Goal: Task Accomplishment & Management: Use online tool/utility

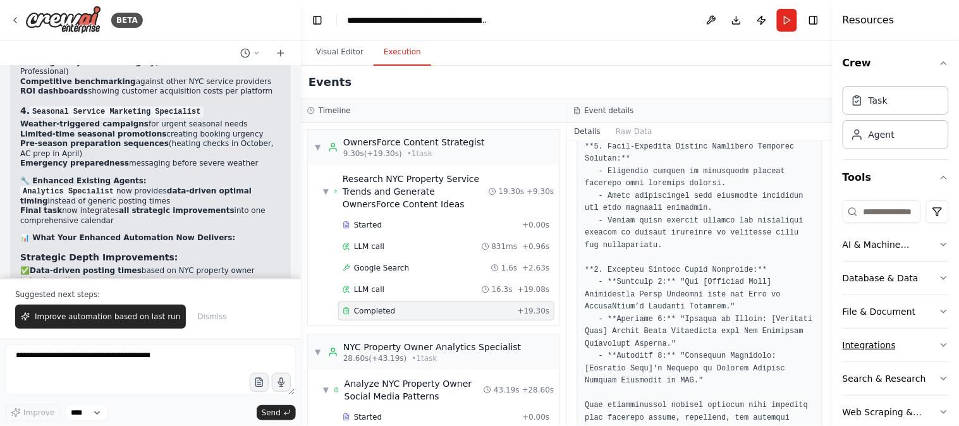
click at [939, 345] on icon "button" at bounding box center [944, 345] width 10 height 10
click at [939, 343] on icon "button" at bounding box center [944, 345] width 10 height 10
click at [926, 307] on button "File & Document" at bounding box center [896, 311] width 106 height 33
click at [926, 270] on button "Database & Data" at bounding box center [896, 278] width 106 height 33
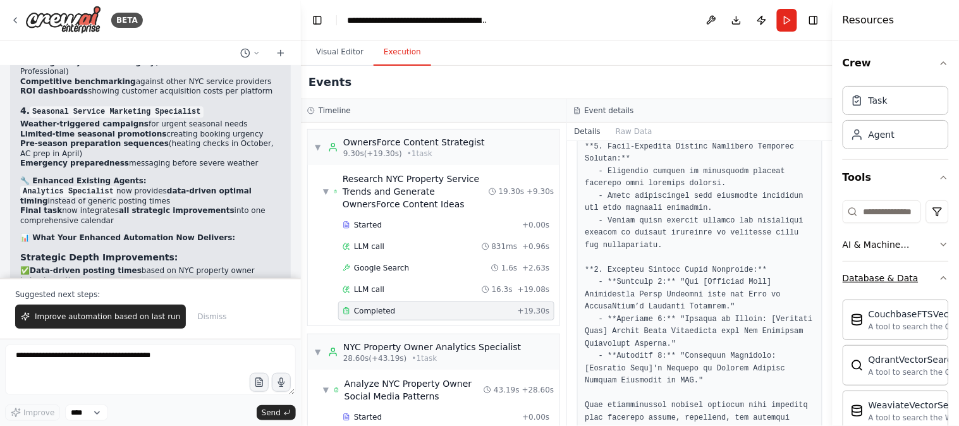
click at [925, 269] on button "Database & Data" at bounding box center [896, 278] width 106 height 33
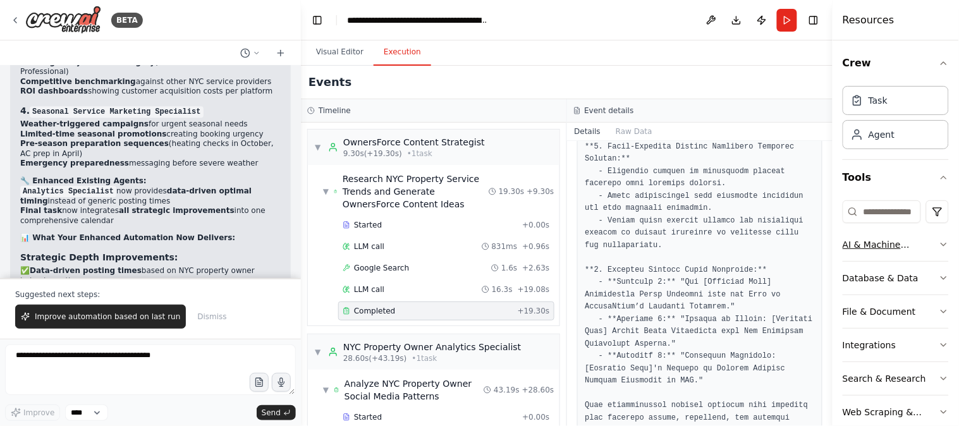
click at [924, 247] on div "AI & Machine Learning" at bounding box center [891, 244] width 96 height 13
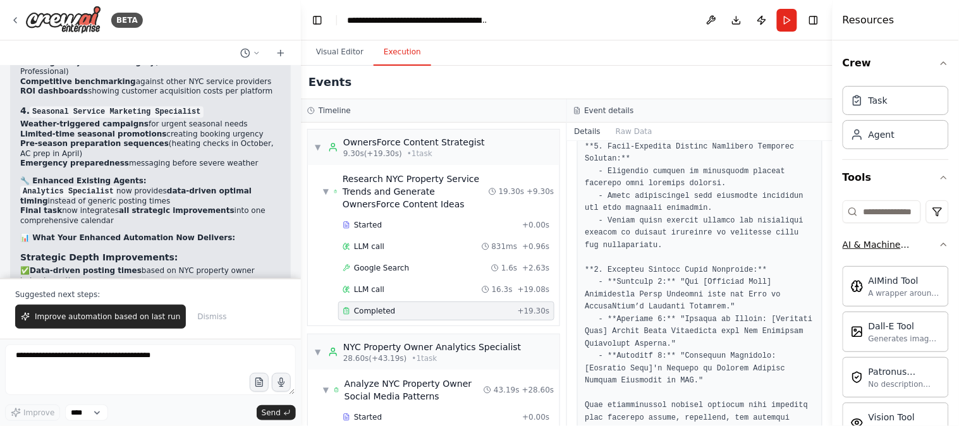
scroll to position [117, 0]
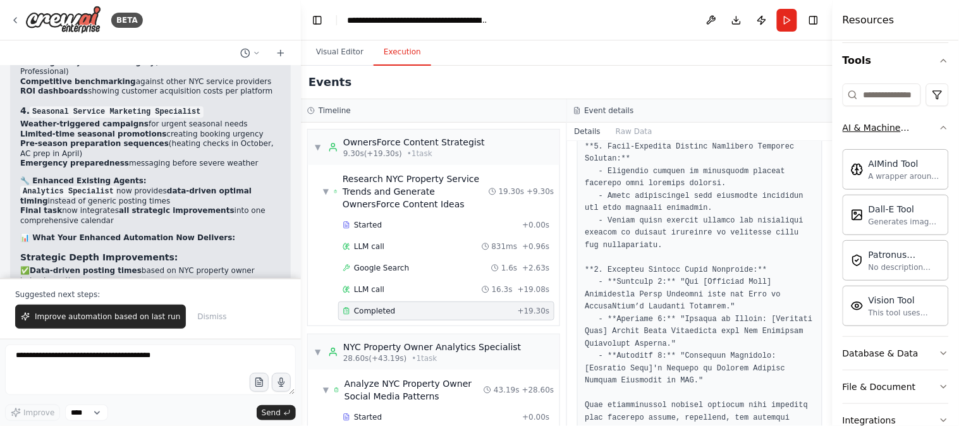
click at [939, 126] on icon "button" at bounding box center [944, 128] width 10 height 10
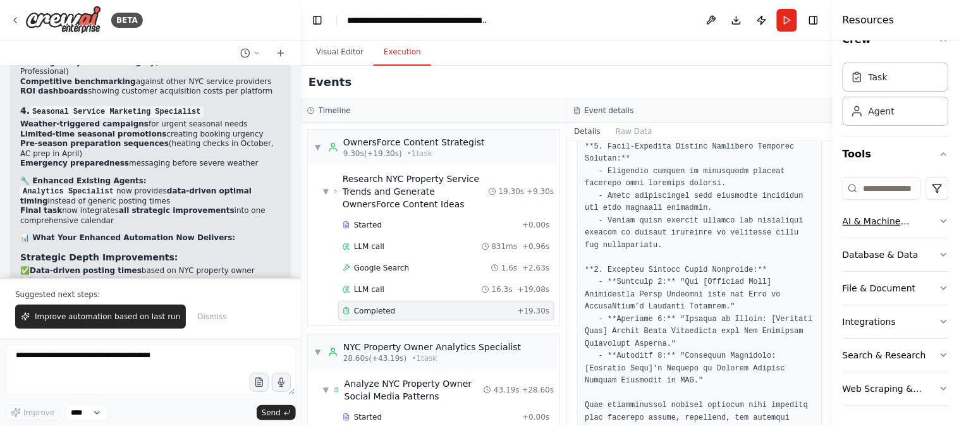
scroll to position [23, 0]
click at [871, 82] on div "Task" at bounding box center [878, 76] width 19 height 13
click at [892, 117] on div "Agent" at bounding box center [896, 110] width 106 height 29
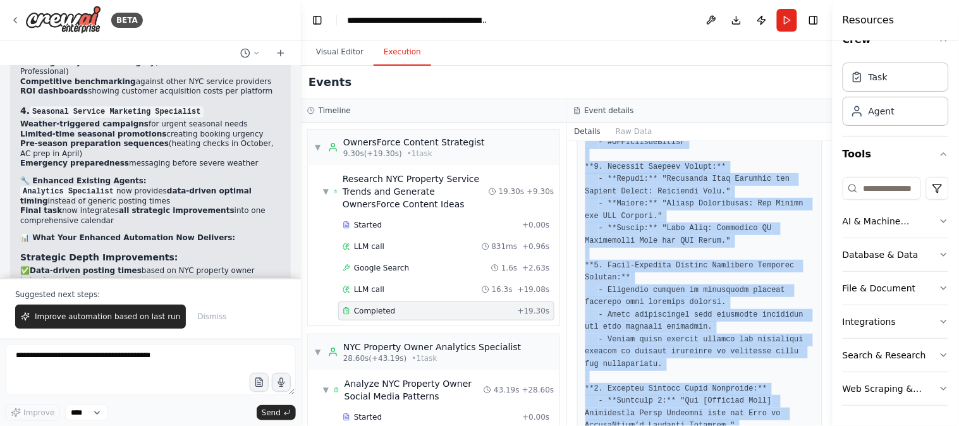
scroll to position [1692, 0]
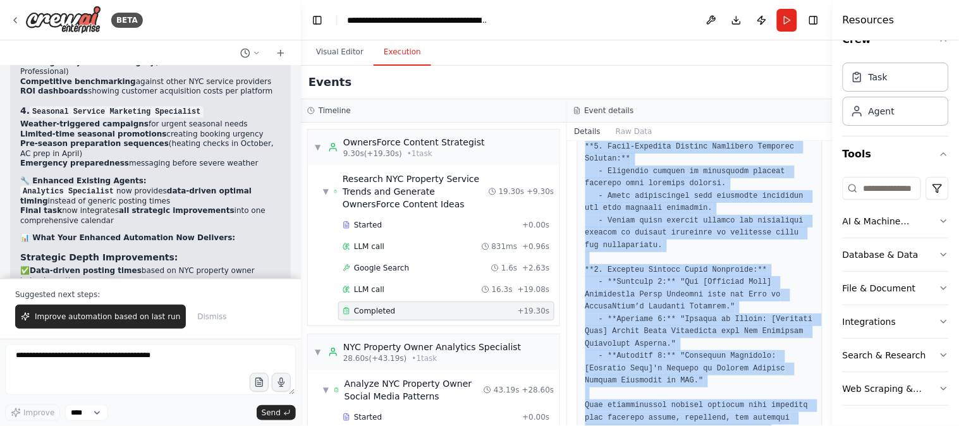
drag, startPoint x: 577, startPoint y: 193, endPoint x: 750, endPoint y: 388, distance: 260.6
click at [750, 388] on div "Completed [DATE] 10:52:26 AM Description Research current trending topics in [G…" at bounding box center [700, 283] width 266 height 285
copy div "Description Research current trending topics in [GEOGRAPHIC_DATA] property mana…"
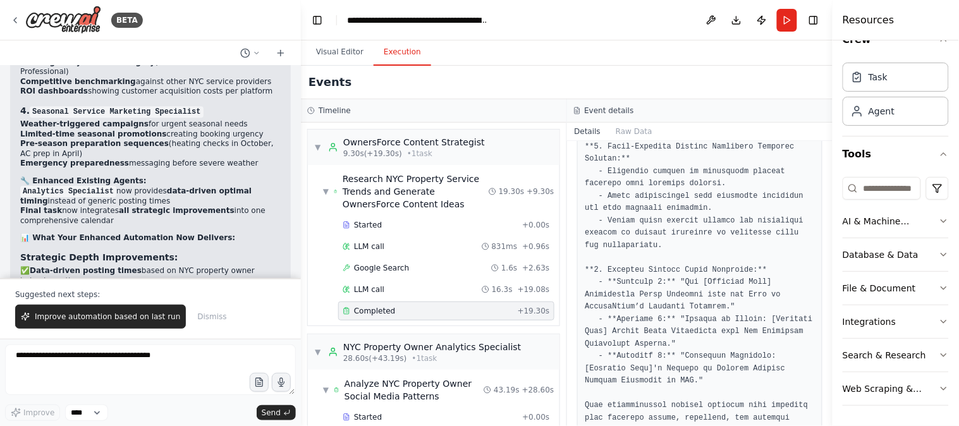
click at [737, 80] on div "Events" at bounding box center [567, 83] width 532 height 34
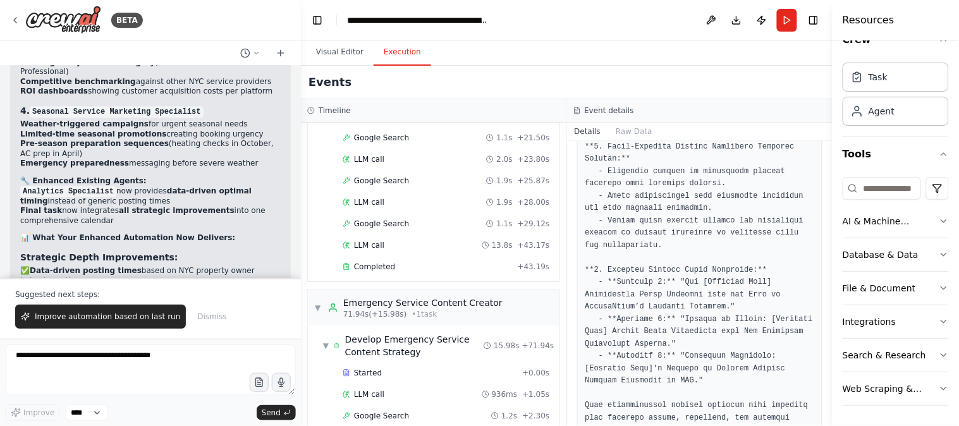
scroll to position [585, 0]
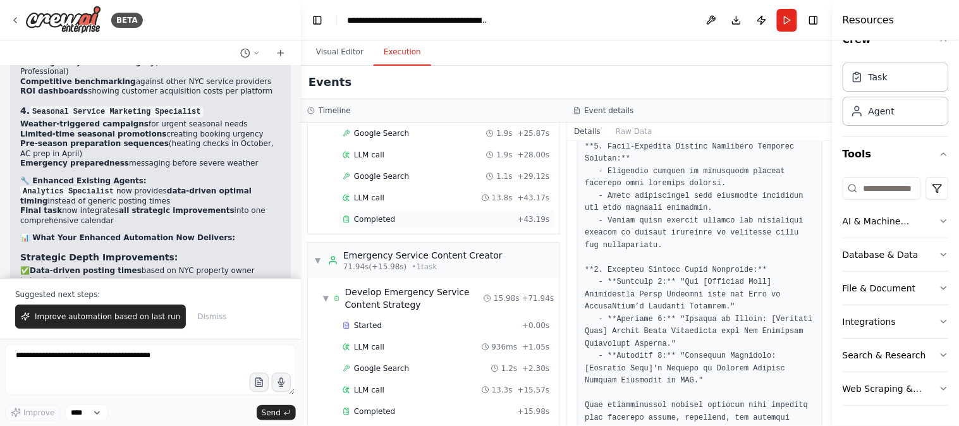
click at [403, 223] on div "Completed" at bounding box center [428, 219] width 170 height 10
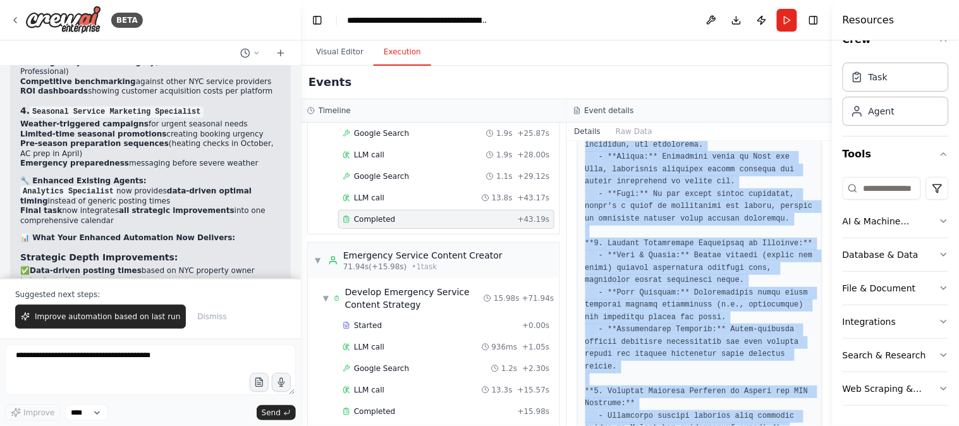
scroll to position [977, 0]
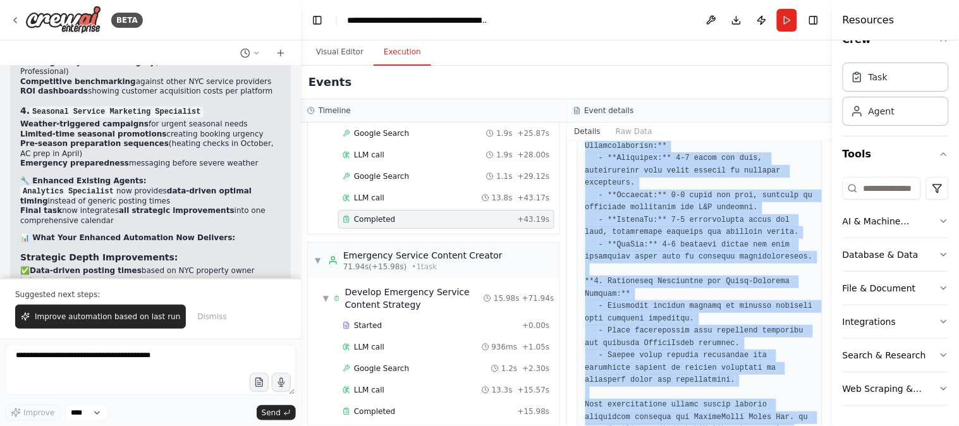
drag, startPoint x: 577, startPoint y: 195, endPoint x: 700, endPoint y: 403, distance: 241.8
click at [700, 403] on div "Completed [DATE] 10:53:09 AM Description Research and analyze social media enga…" at bounding box center [700, 283] width 266 height 285
copy div "Description Research and analyze social media engagement patterns specifically …"
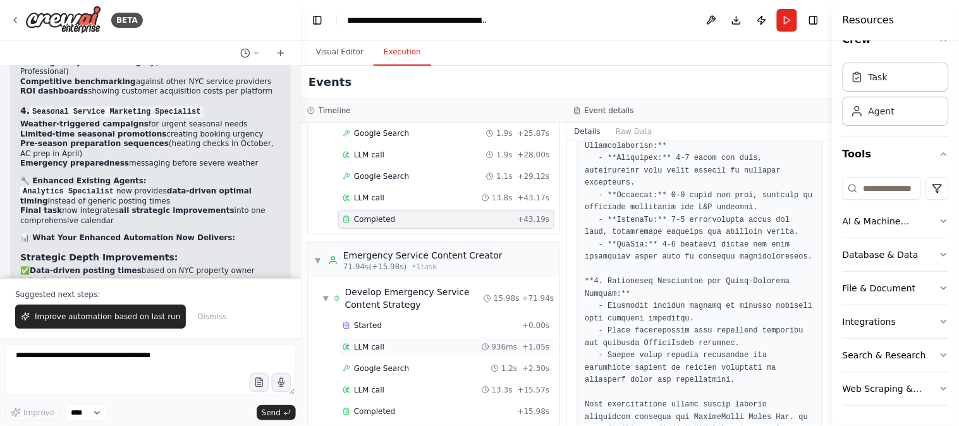
scroll to position [702, 0]
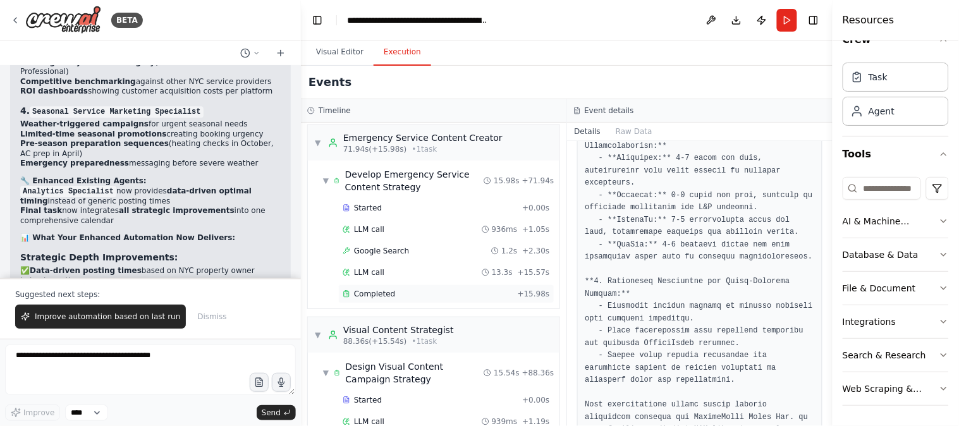
click at [445, 298] on div "Completed" at bounding box center [428, 294] width 170 height 10
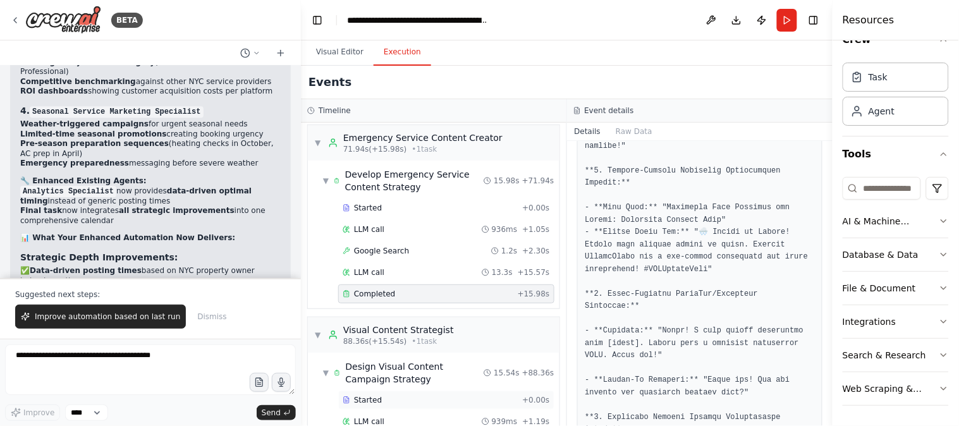
click at [403, 403] on div "Started" at bounding box center [430, 400] width 174 height 10
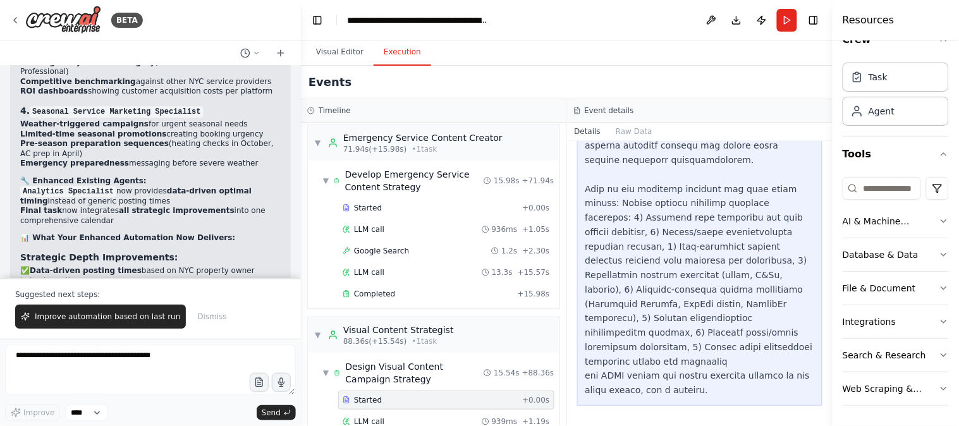
scroll to position [350, 0]
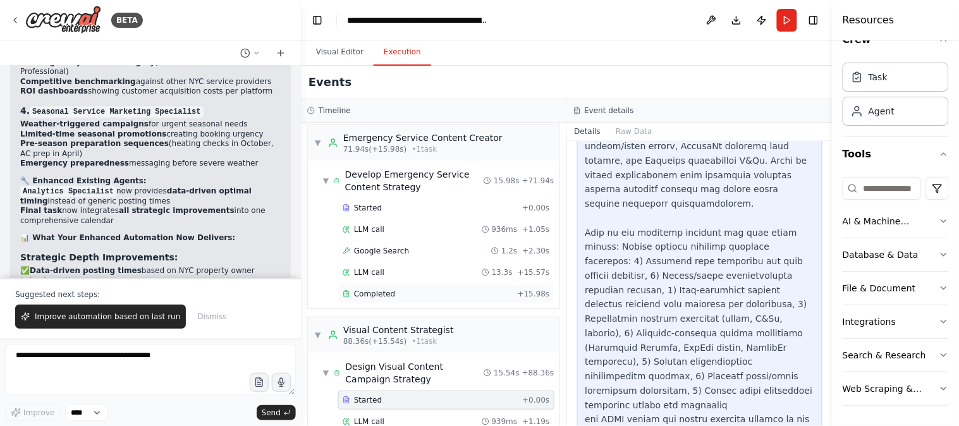
click at [440, 295] on div "Completed" at bounding box center [428, 294] width 170 height 10
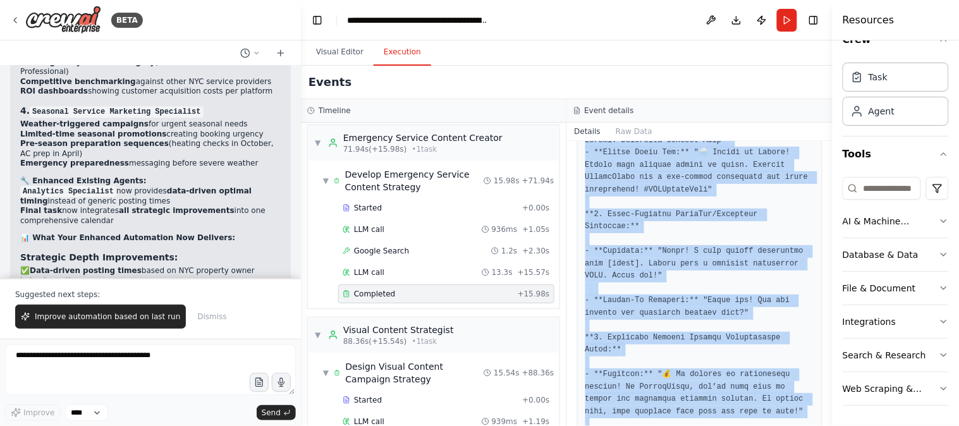
scroll to position [1223, 0]
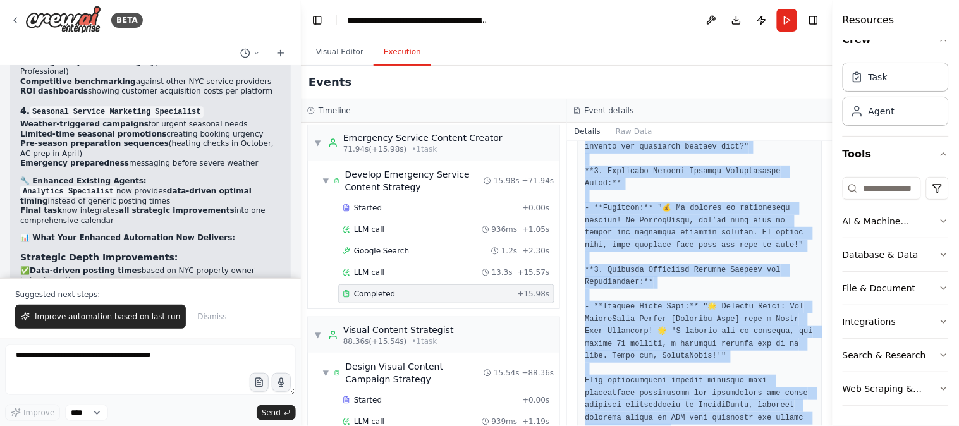
drag, startPoint x: 578, startPoint y: 192, endPoint x: 719, endPoint y: 396, distance: 247.6
click at [719, 396] on div "Completed [DATE] 10:53:26 AM Description Create an emergency service content st…" at bounding box center [700, 283] width 266 height 285
copy div "Loremipsumd Sitame co adipiscin elitsed doeiusm temporin utl EtdoloRemag aliq e…"
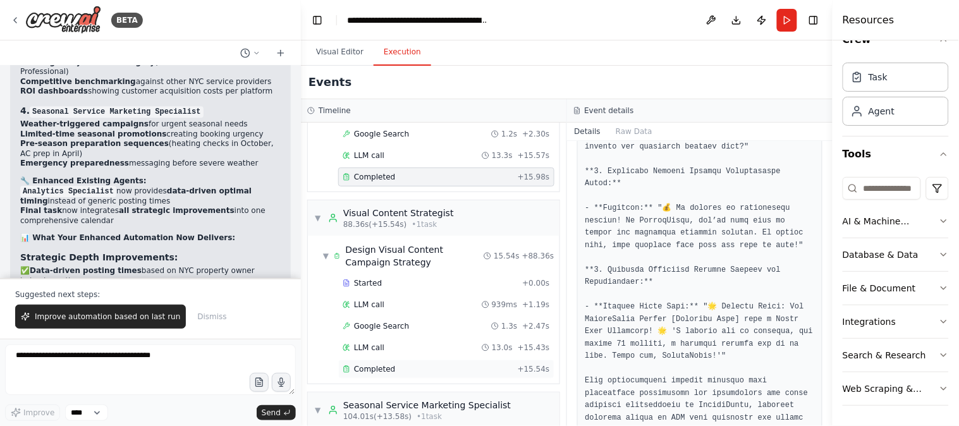
click at [415, 369] on div "Completed" at bounding box center [428, 369] width 170 height 10
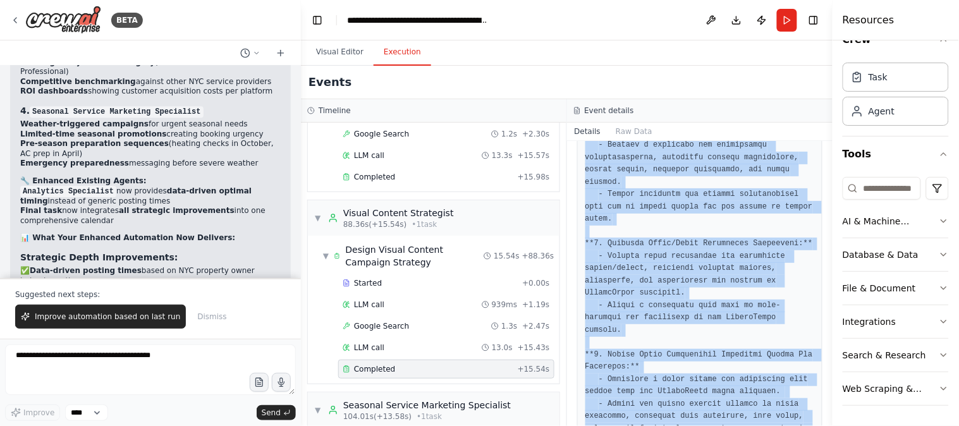
scroll to position [1149, 0]
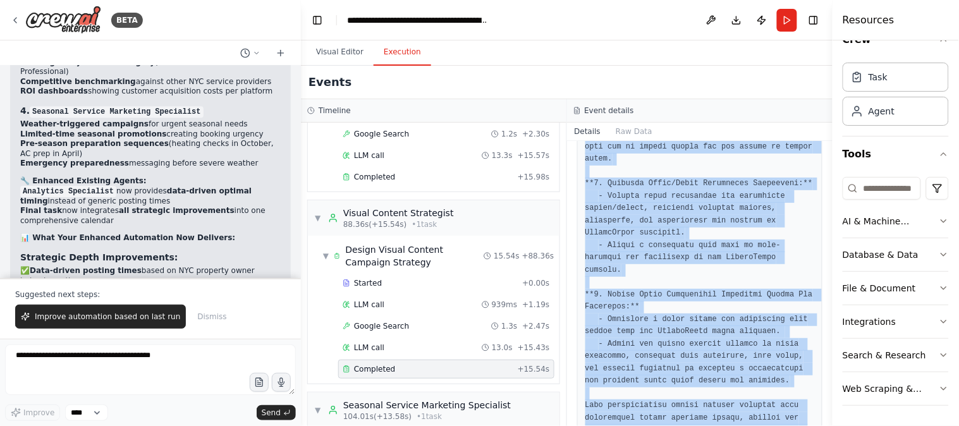
drag, startPoint x: 588, startPoint y: 195, endPoint x: 773, endPoint y: 396, distance: 273.8
click at [773, 396] on div "Completed [DATE] 10:53:42 AM Description Develop comprehensive visual content s…" at bounding box center [700, 283] width 266 height 285
copy div "Description Develop comprehensive visual content strategies for OwnersForce inc…"
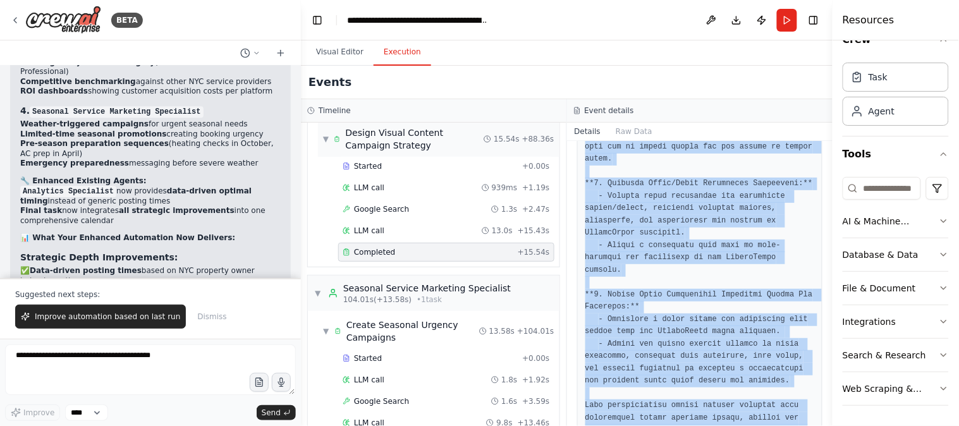
scroll to position [1053, 0]
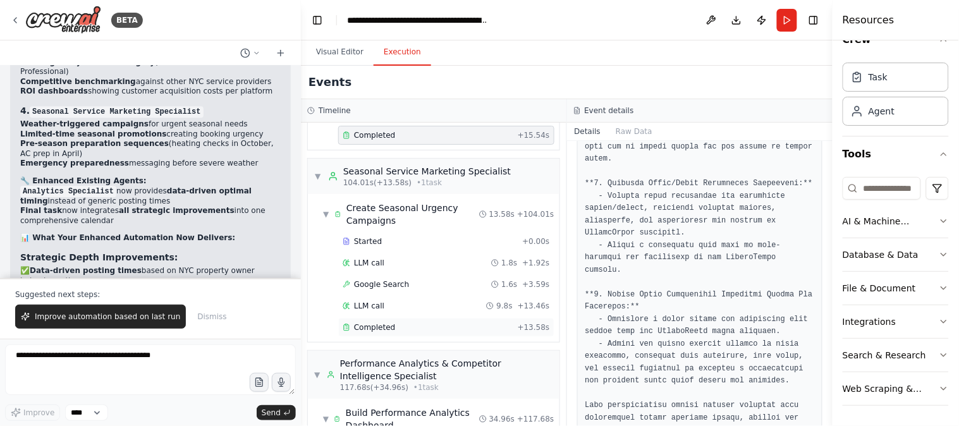
click at [419, 330] on div "Completed" at bounding box center [428, 327] width 170 height 10
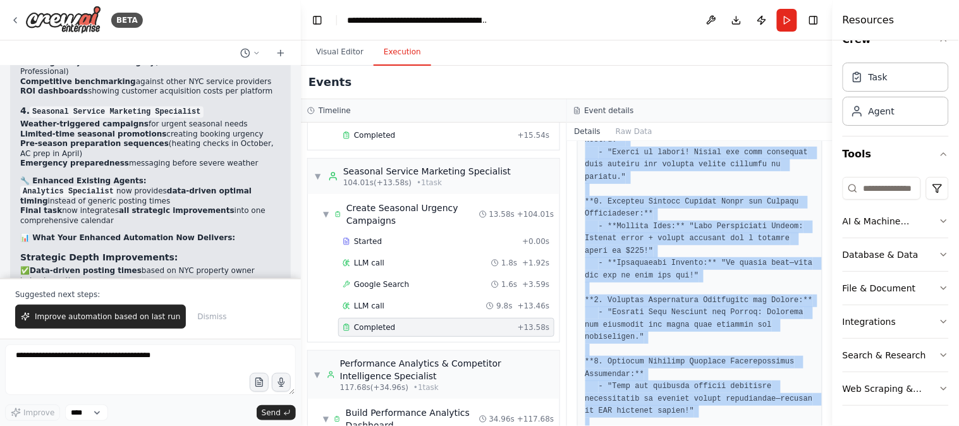
scroll to position [829, 0]
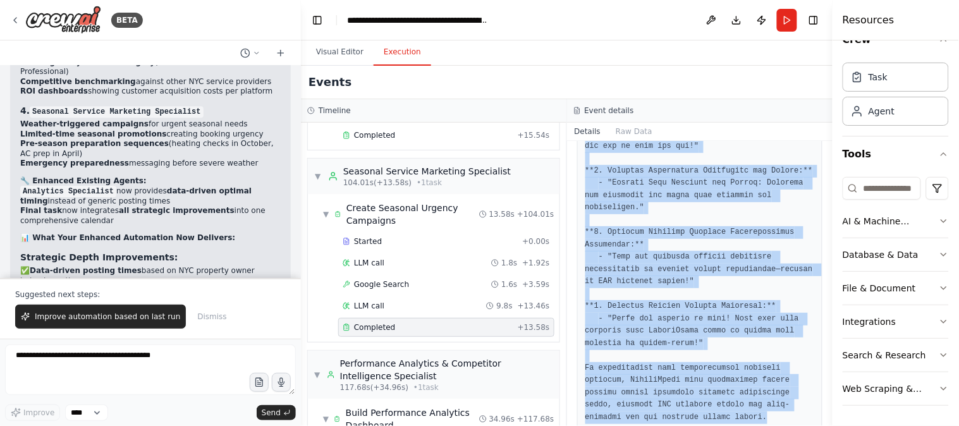
drag, startPoint x: 590, startPoint y: 198, endPoint x: 761, endPoint y: 388, distance: 256.1
click at [761, 388] on div "Completed [DATE] 10:53:55 AM Description Develop season-specific marketing camp…" at bounding box center [700, 283] width 266 height 285
copy div "Description Develop season-specific marketing campaigns that create urgency aro…"
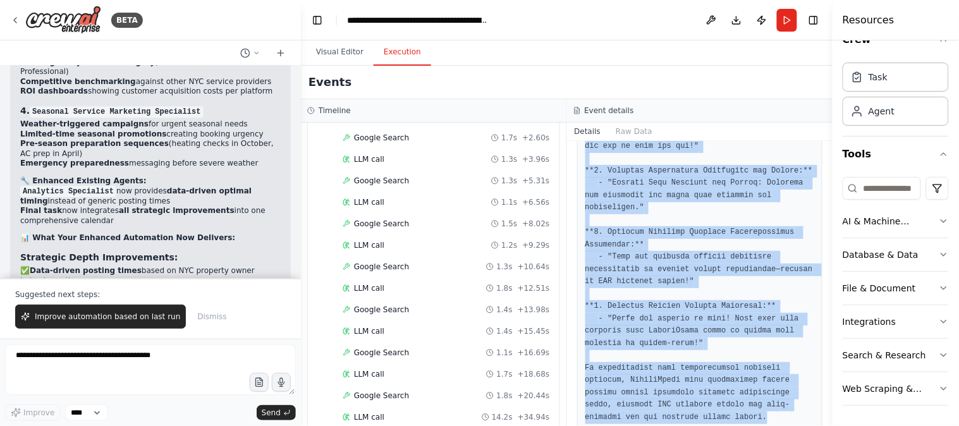
scroll to position [1522, 0]
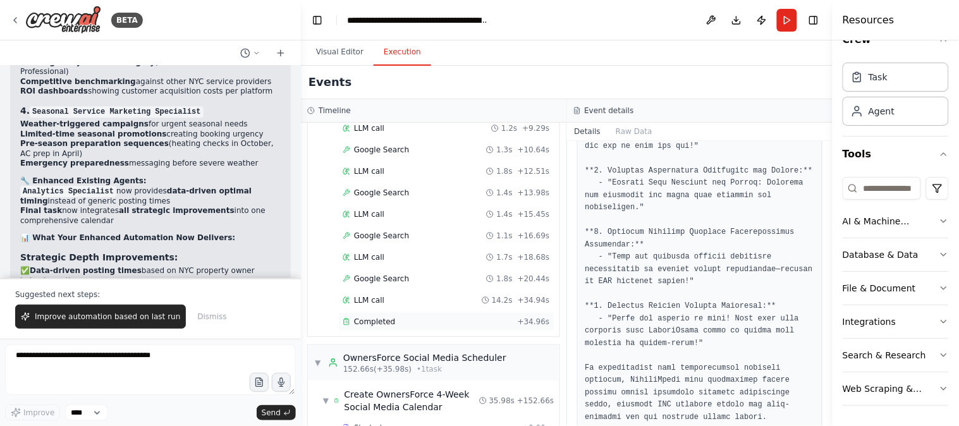
click at [456, 327] on div "Completed" at bounding box center [428, 322] width 170 height 10
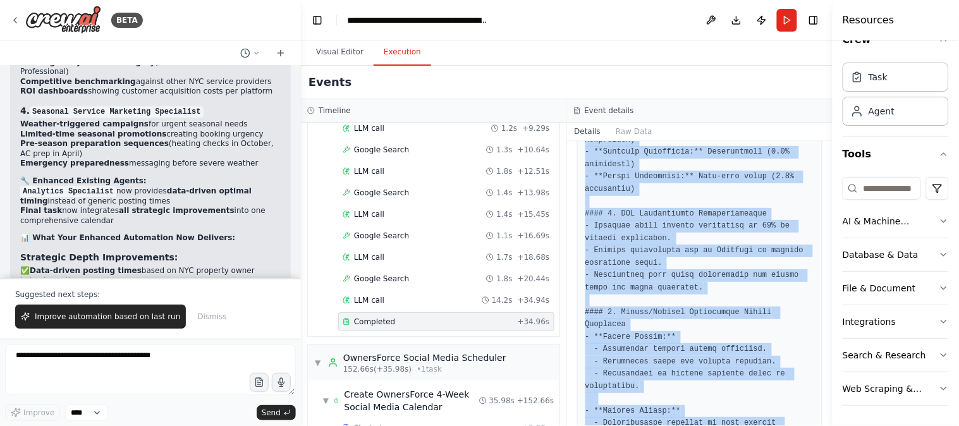
scroll to position [1051, 0]
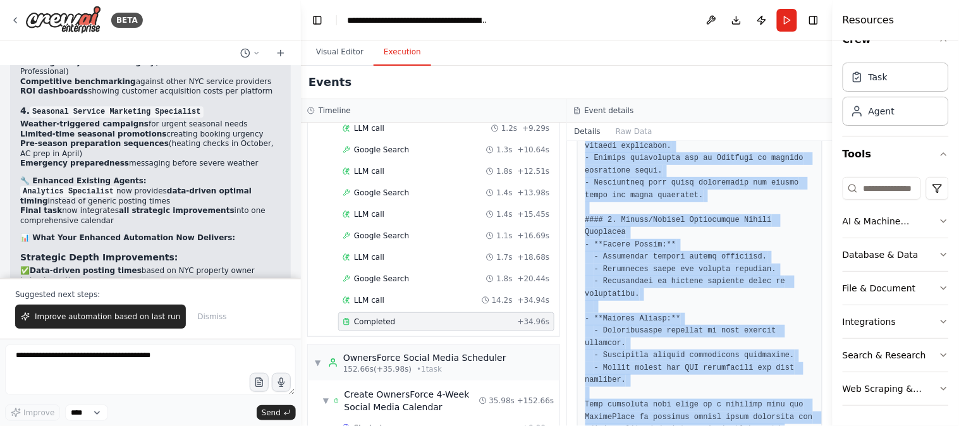
drag, startPoint x: 592, startPoint y: 200, endPoint x: 778, endPoint y: 424, distance: 291.0
click at [778, 424] on div "Completed [DATE] 10:54:30 AM Description Create a comprehensive performance ana…" at bounding box center [700, 283] width 266 height 285
copy div "Description Create a comprehensive performance analytics system for OwnersForce…"
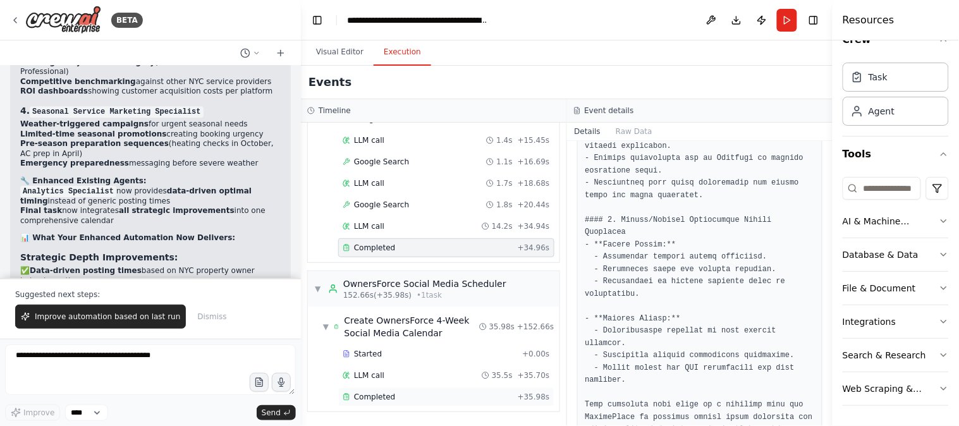
click at [389, 396] on span "Completed" at bounding box center [374, 397] width 41 height 10
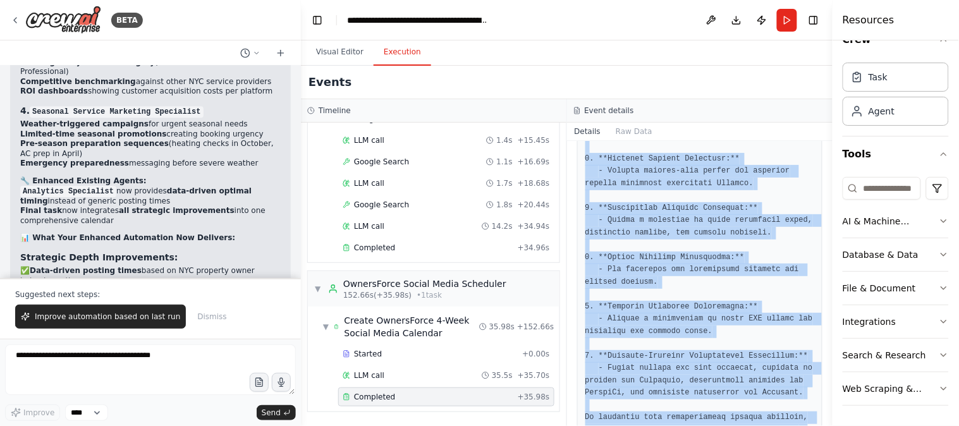
scroll to position [2468, 0]
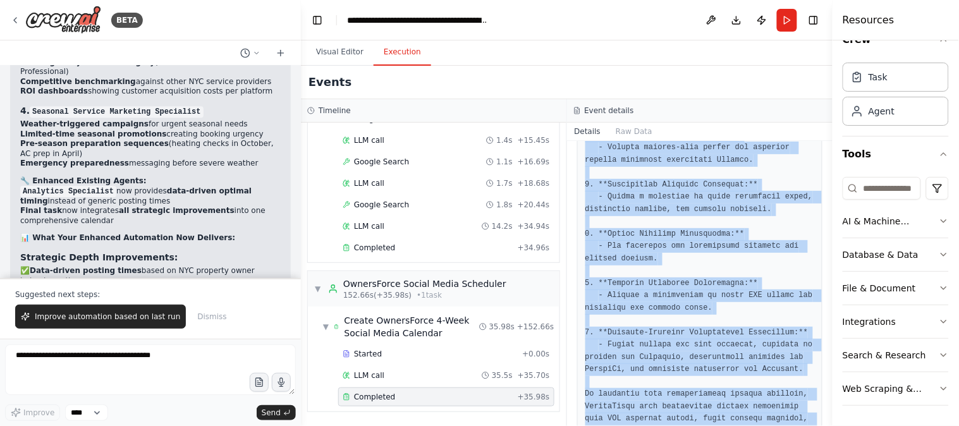
drag, startPoint x: 576, startPoint y: 199, endPoint x: 719, endPoint y: 405, distance: 250.6
click at [719, 405] on div "Completed [DATE] 10:55:06 AM Description Create a comprehensive, data-driven 4-…" at bounding box center [700, 283] width 266 height 285
copy div "Description Create a comprehensive, data-driven 4-week content calendar for Own…"
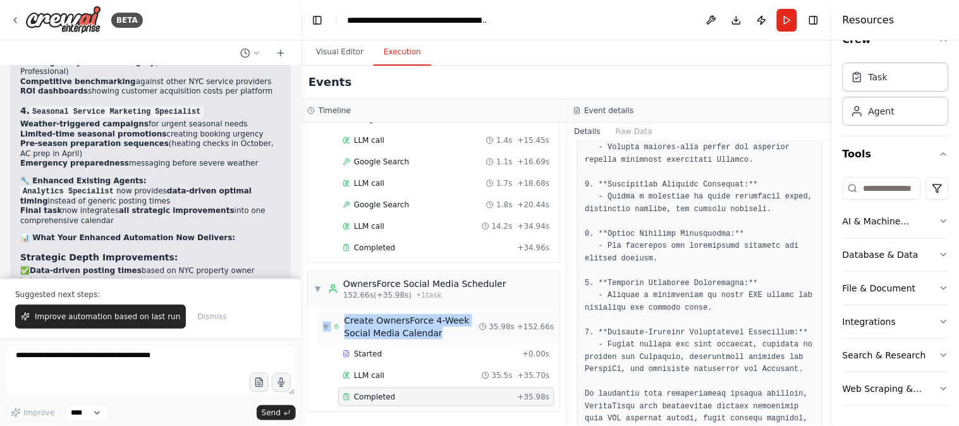
drag, startPoint x: 312, startPoint y: 319, endPoint x: 446, endPoint y: 330, distance: 133.9
click at [446, 330] on div "▼ Create OwnersForce 4-Week Social Media Calendar 35.98s + 152.66s Started + 0.…" at bounding box center [434, 359] width 252 height 105
copy div "▼ Create OwnersForce 4-Week Social Media Calendar"
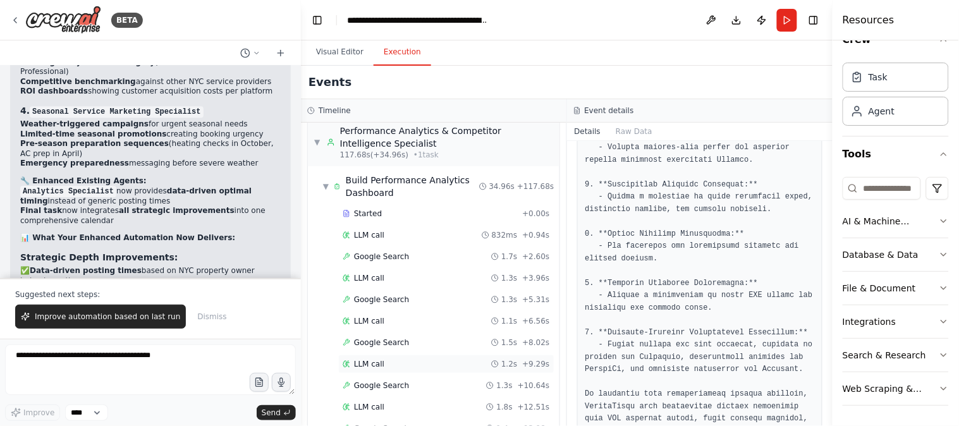
scroll to position [1252, 0]
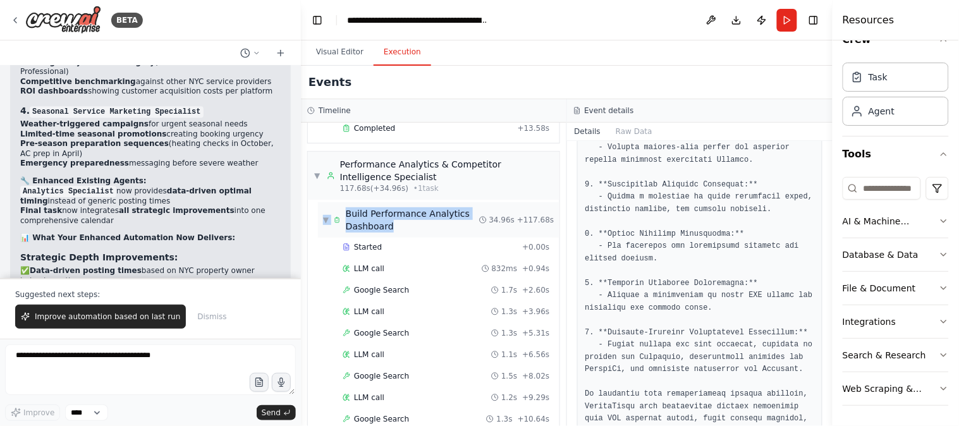
drag, startPoint x: 317, startPoint y: 219, endPoint x: 413, endPoint y: 235, distance: 97.3
click at [413, 235] on div "▼ Build Performance Analytics Dashboard 34.96s + 117.68s Started + 0.00s LLM ca…" at bounding box center [434, 403] width 252 height 406
copy div "▼ Build Performance Analytics Dashboard"
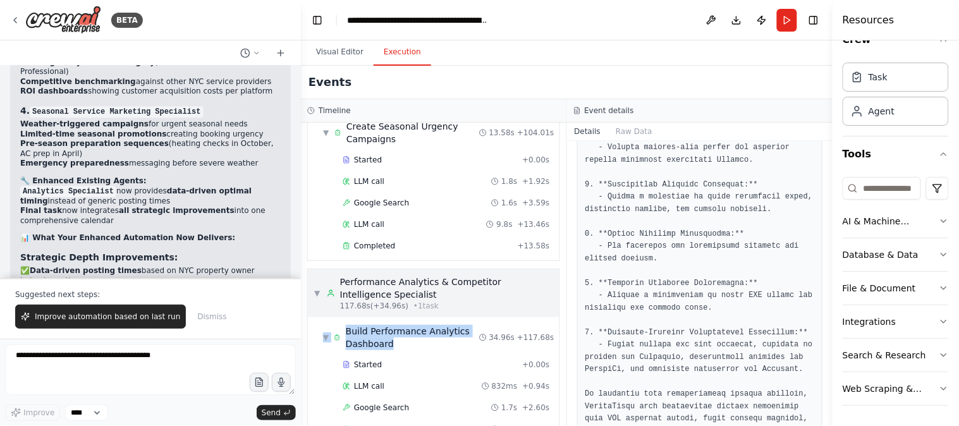
scroll to position [1018, 0]
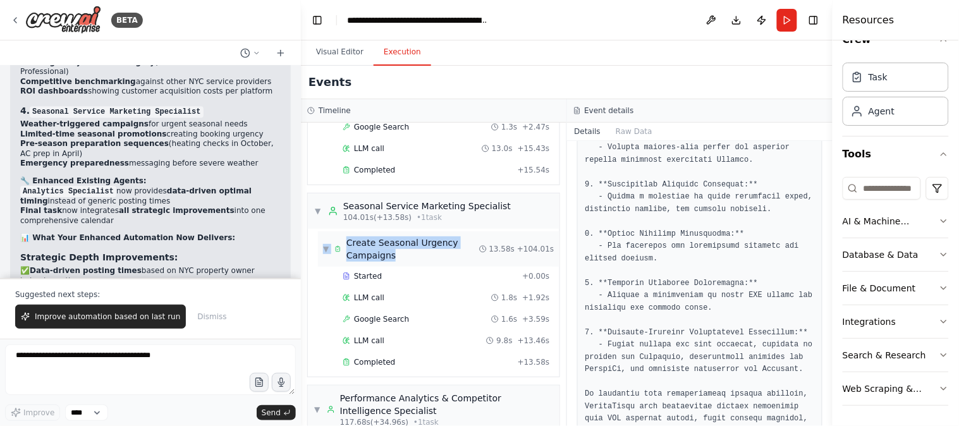
drag, startPoint x: 317, startPoint y: 247, endPoint x: 395, endPoint y: 264, distance: 80.1
click at [395, 264] on div "▼ Create Seasonal Urgency Campaigns 13.58s + 104.01s Started + 0.00s LLM call 1…" at bounding box center [434, 303] width 252 height 148
copy div "▼ Create Seasonal Urgency Campaigns"
click at [408, 367] on div "Completed" at bounding box center [428, 362] width 170 height 10
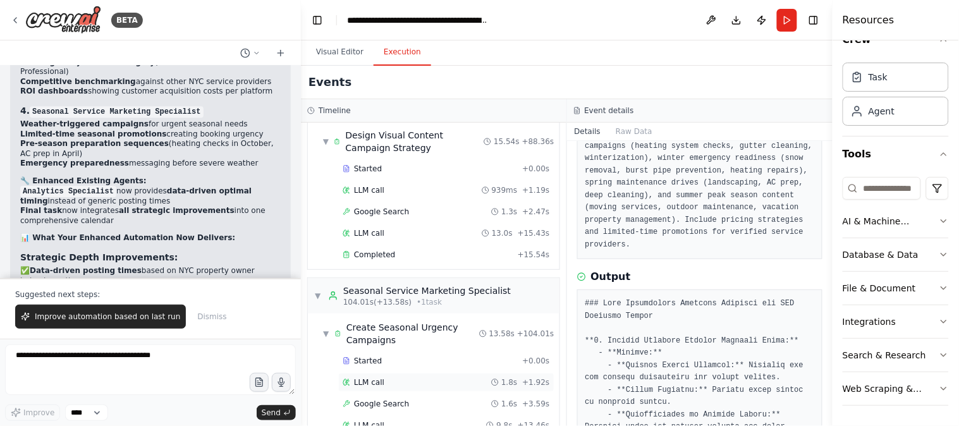
scroll to position [901, 0]
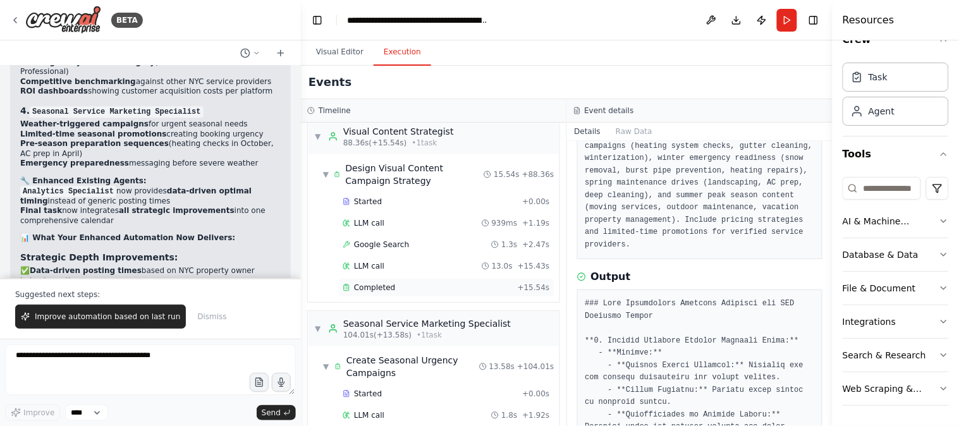
click at [381, 289] on span "Completed" at bounding box center [374, 288] width 41 height 10
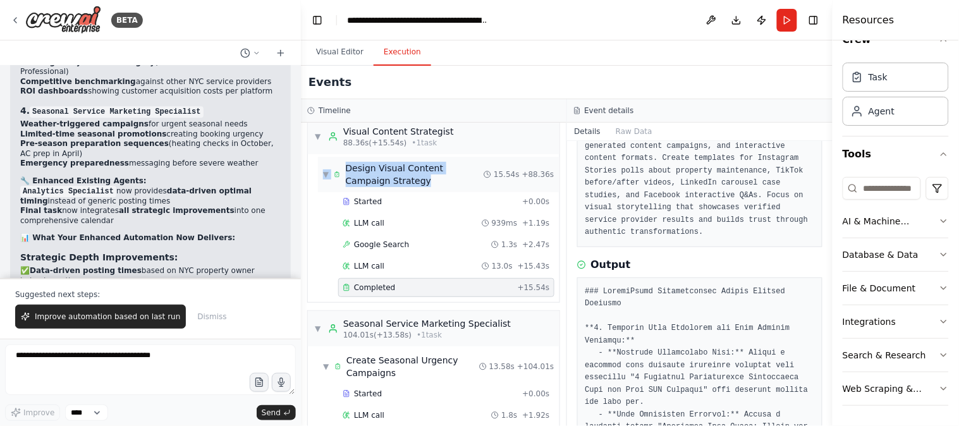
drag, startPoint x: 310, startPoint y: 172, endPoint x: 389, endPoint y: 187, distance: 80.4
click at [389, 187] on div "▼ Design Visual Content Campaign Strategy 15.54s + 88.36s Started + 0.00s LLM c…" at bounding box center [434, 228] width 252 height 148
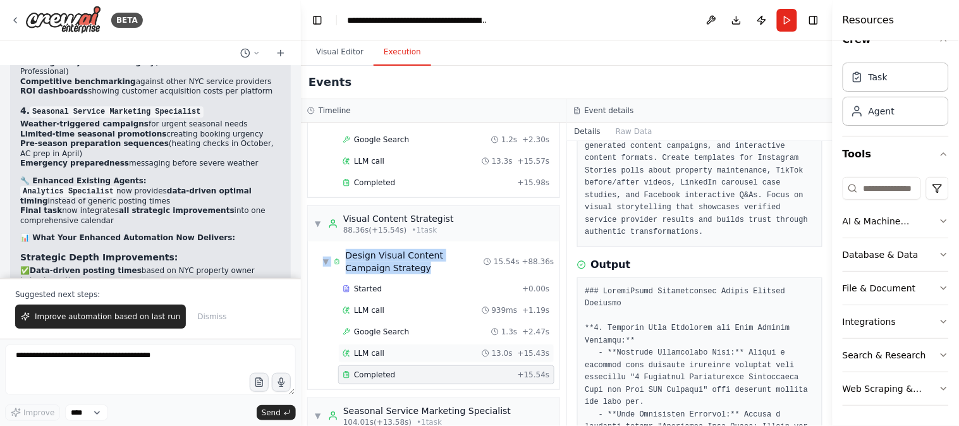
scroll to position [784, 0]
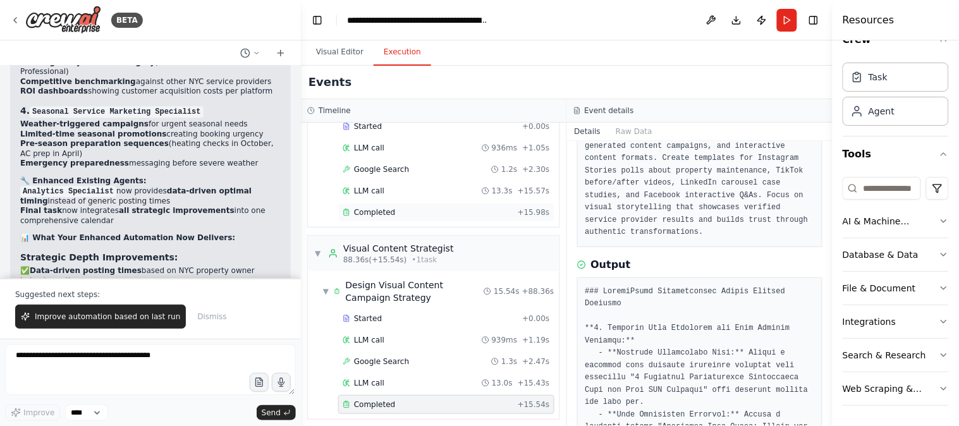
click at [427, 215] on div "Completed" at bounding box center [428, 212] width 170 height 10
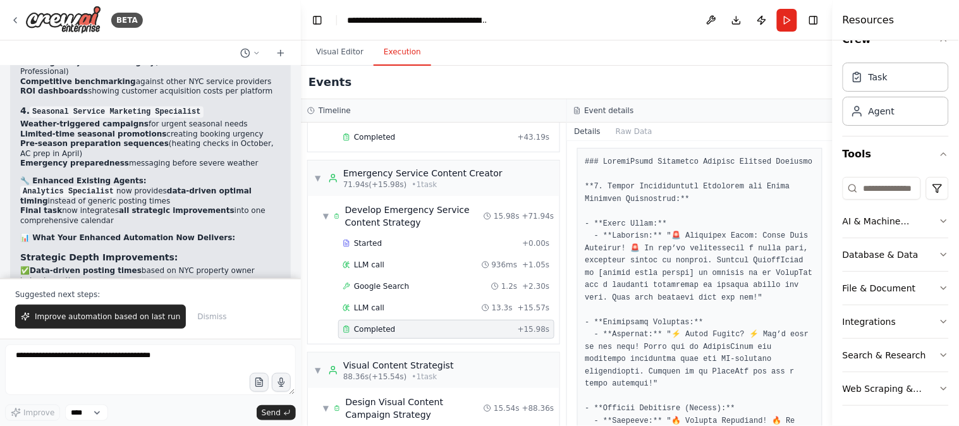
scroll to position [117, 0]
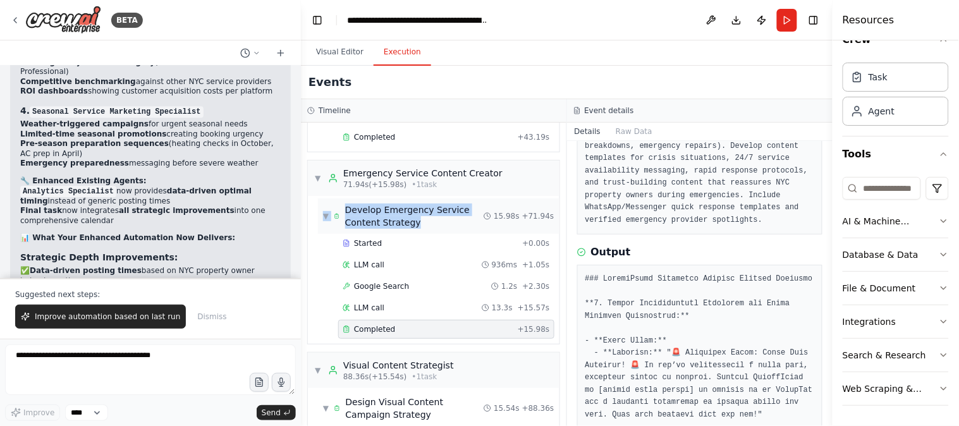
drag, startPoint x: 314, startPoint y: 210, endPoint x: 429, endPoint y: 228, distance: 116.5
click at [429, 228] on div "▼ Develop Emergency Service Content Strategy 15.98s + 71.94s Started + 0.00s LL…" at bounding box center [434, 270] width 252 height 148
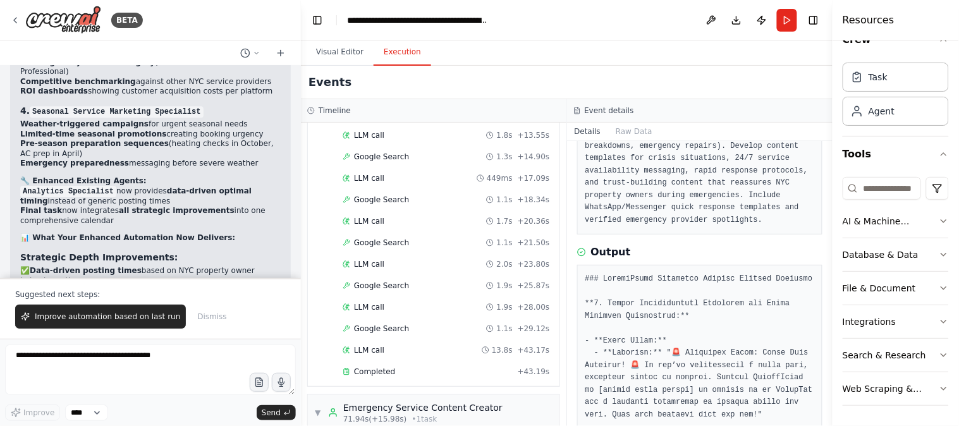
scroll to position [550, 0]
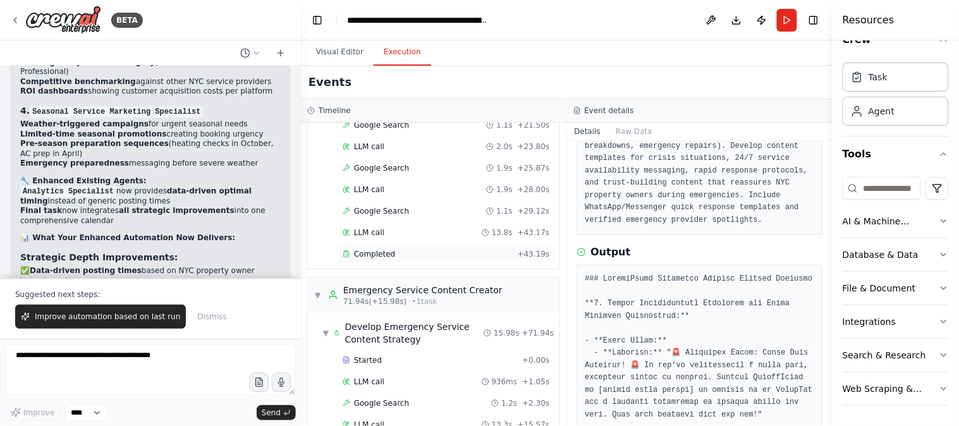
click at [420, 259] on div "Completed" at bounding box center [428, 254] width 170 height 10
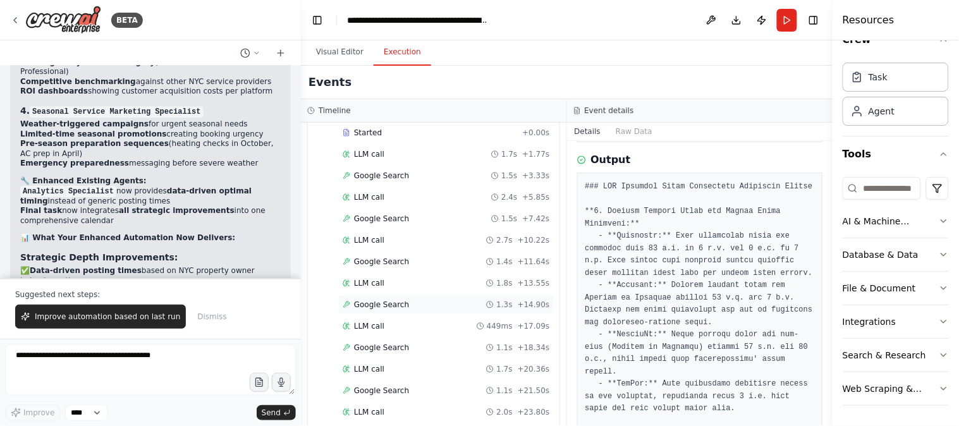
scroll to position [199, 0]
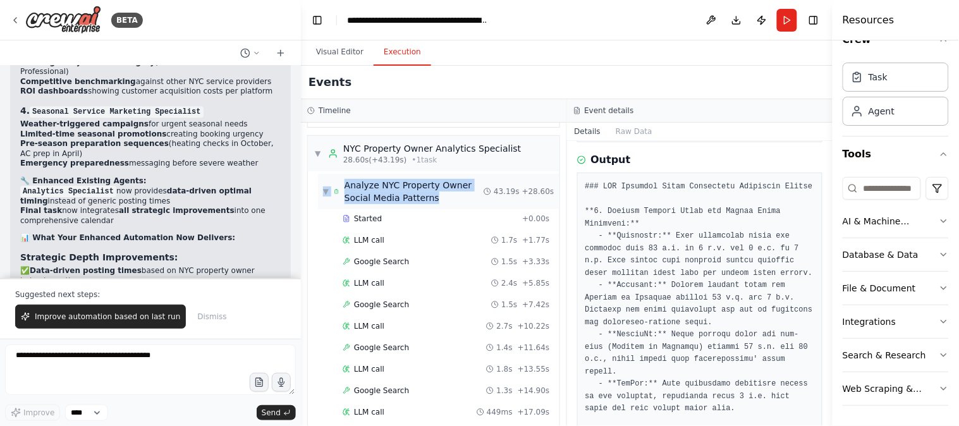
drag, startPoint x: 310, startPoint y: 180, endPoint x: 444, endPoint y: 202, distance: 135.3
click at [444, 202] on div "▼ Analyze NYC Property Owner Social Media Patterns 43.19s + 28.60s Started + 0.…" at bounding box center [434, 395] width 252 height 449
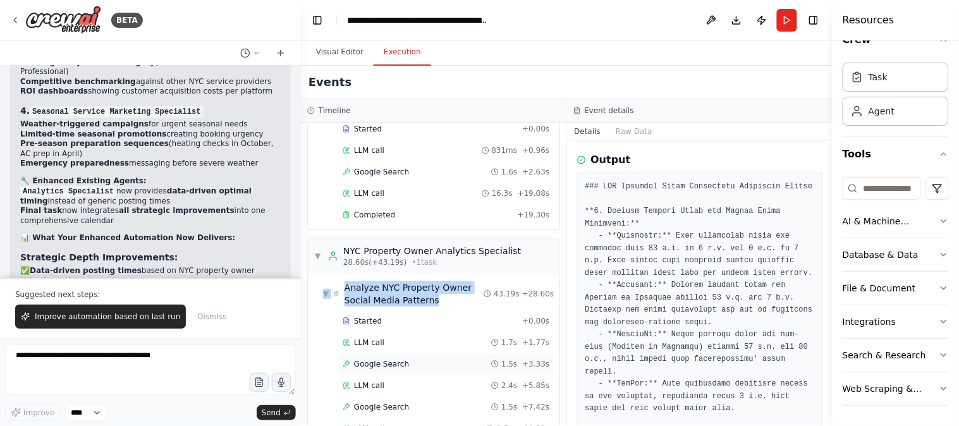
scroll to position [81, 0]
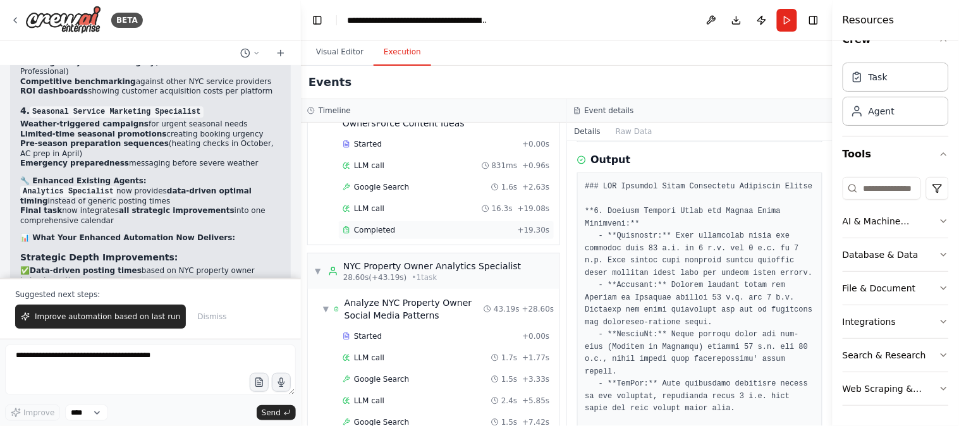
click at [425, 222] on div "Completed + 19.30s" at bounding box center [446, 230] width 216 height 19
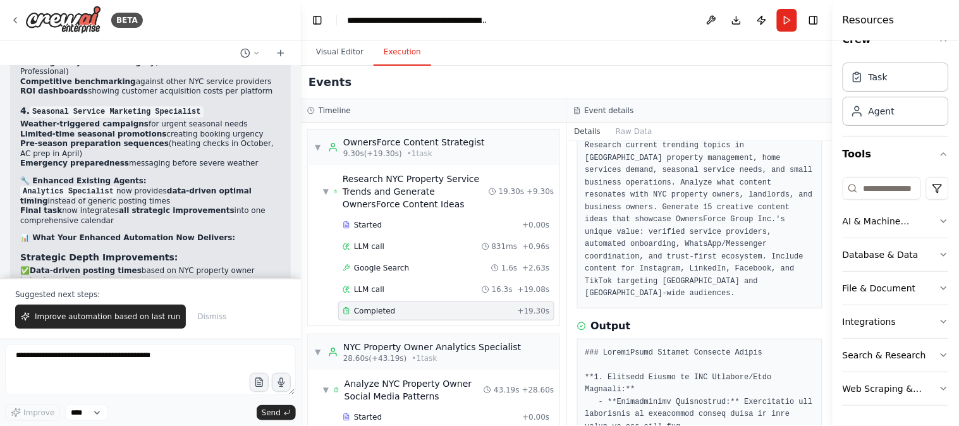
scroll to position [0, 0]
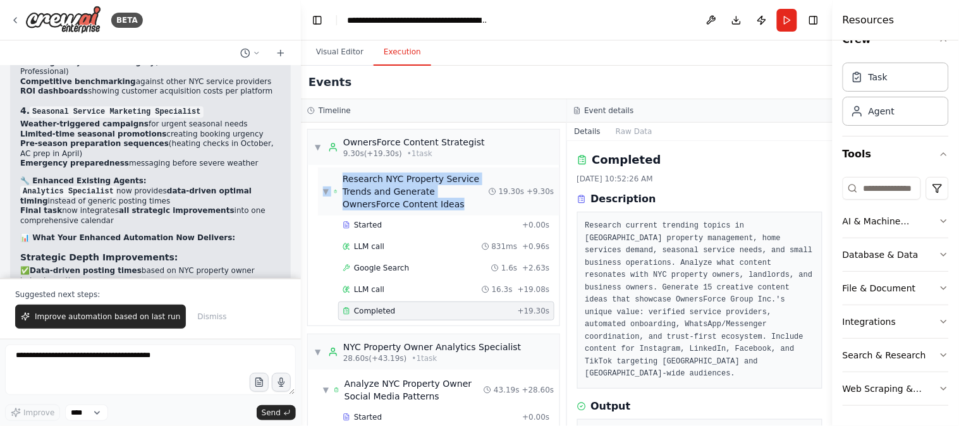
drag, startPoint x: 312, startPoint y: 179, endPoint x: 409, endPoint y: 207, distance: 101.3
click at [409, 207] on div "▼ Research NYC Property Service Trends and Generate OwnersForce Content Ideas 1…" at bounding box center [434, 245] width 252 height 161
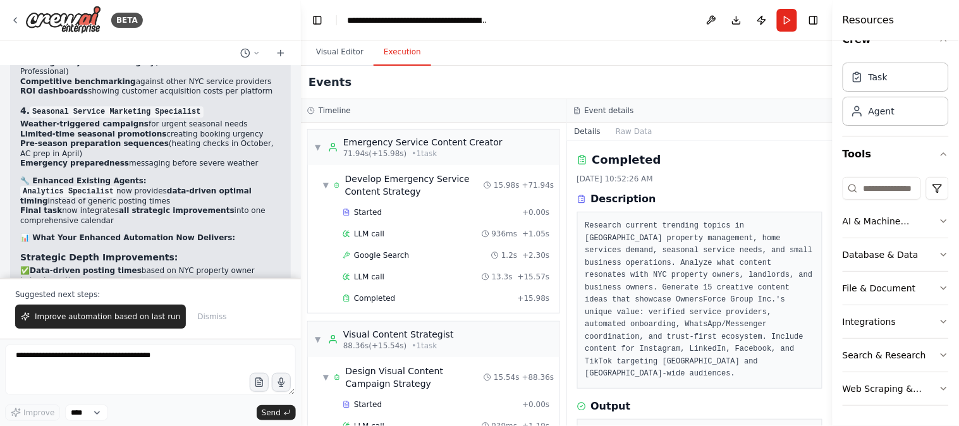
scroll to position [702, 0]
